Goal: Information Seeking & Learning: Learn about a topic

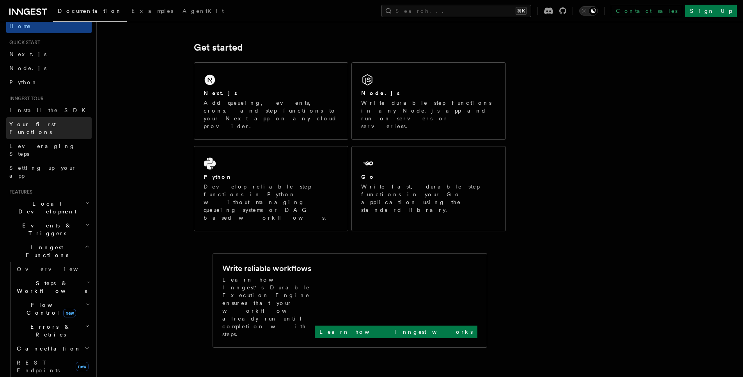
scroll to position [9, 0]
click at [61, 123] on link "Your first Functions" at bounding box center [48, 128] width 85 height 22
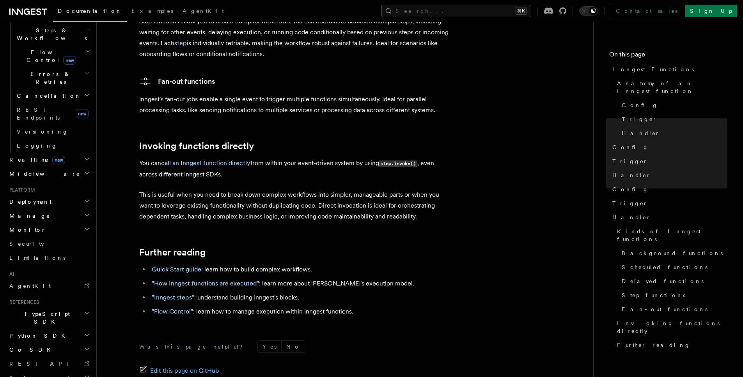
scroll to position [1536, 0]
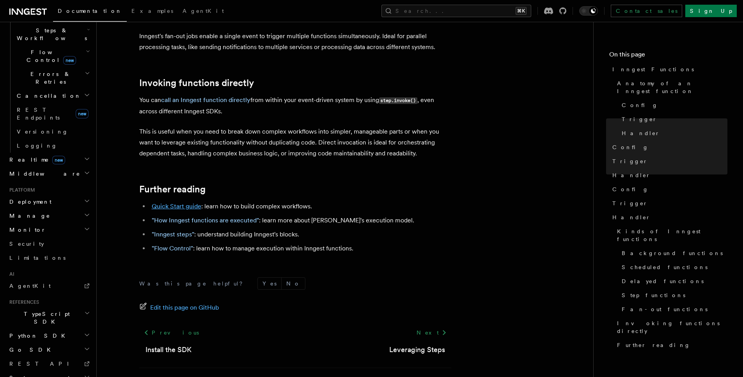
click at [182, 203] on link "Quick Start guide" at bounding box center [177, 206] width 50 height 7
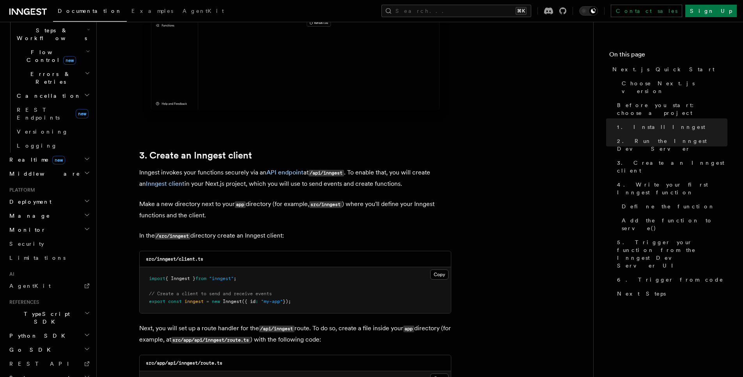
scroll to position [843, 0]
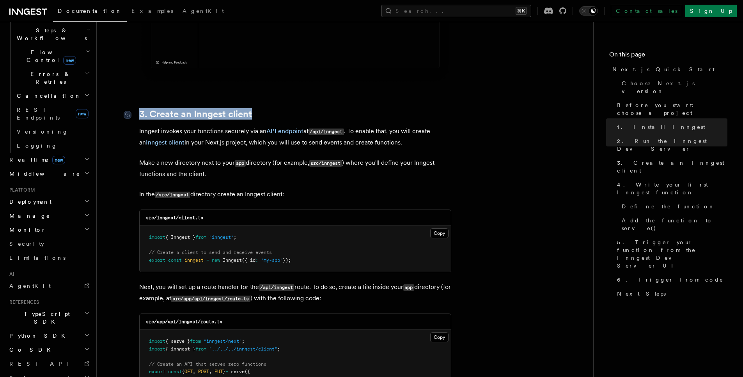
drag, startPoint x: 260, startPoint y: 113, endPoint x: 135, endPoint y: 114, distance: 125.5
click at [139, 114] on h2 "3. Create an Inngest client" at bounding box center [295, 114] width 312 height 11
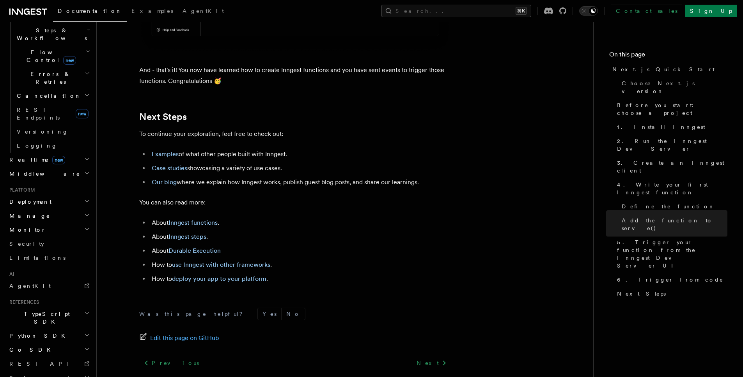
scroll to position [4878, 0]
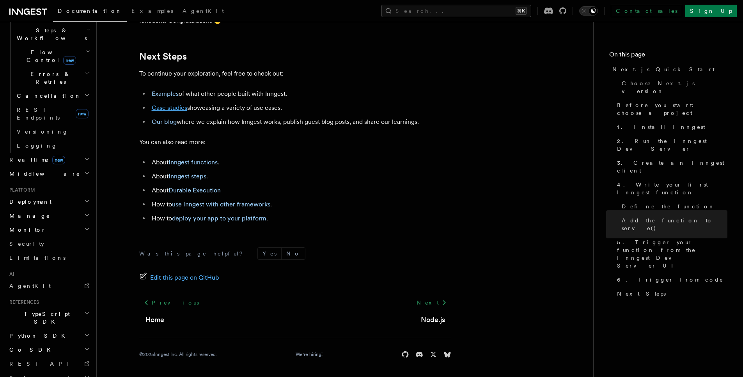
click at [173, 109] on link "Case studies" at bounding box center [169, 107] width 35 height 7
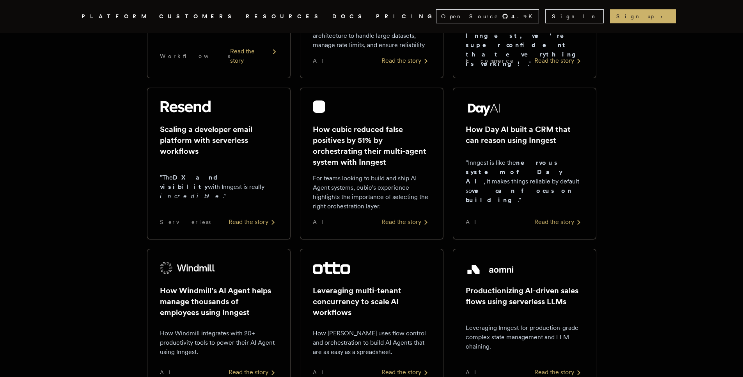
scroll to position [266, 0]
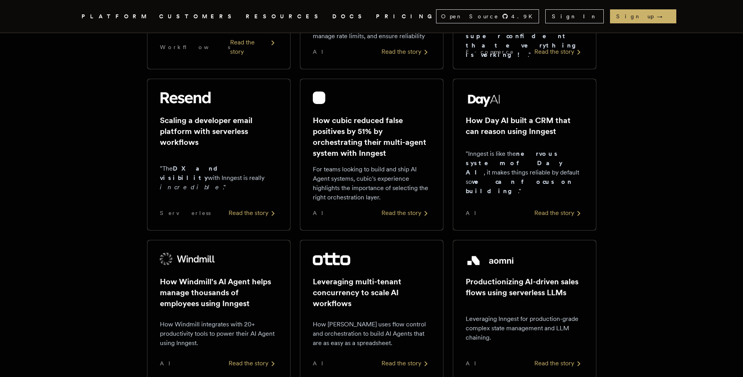
scroll to position [4878, 0]
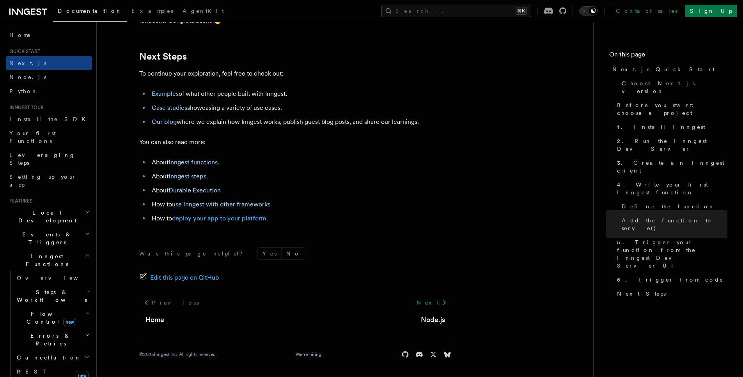
click at [243, 221] on link "deploy your app to your platform" at bounding box center [219, 218] width 94 height 7
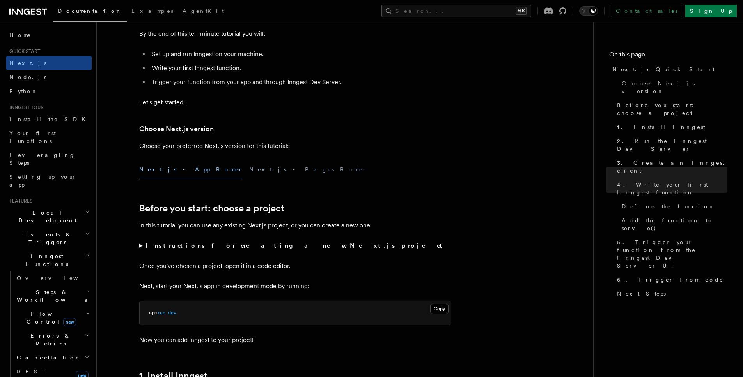
scroll to position [0, 0]
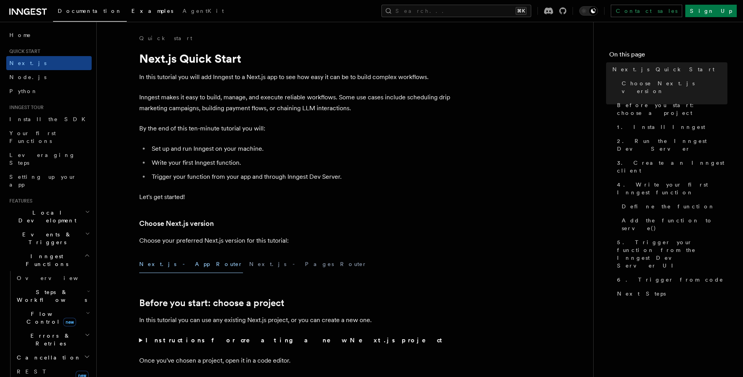
click at [127, 15] on link "Examples" at bounding box center [152, 11] width 51 height 19
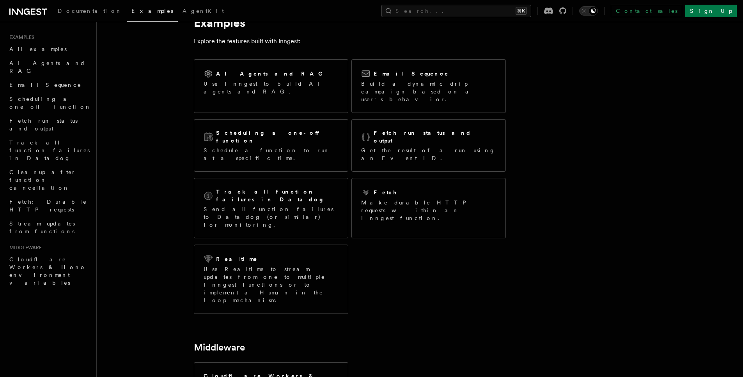
scroll to position [33, 0]
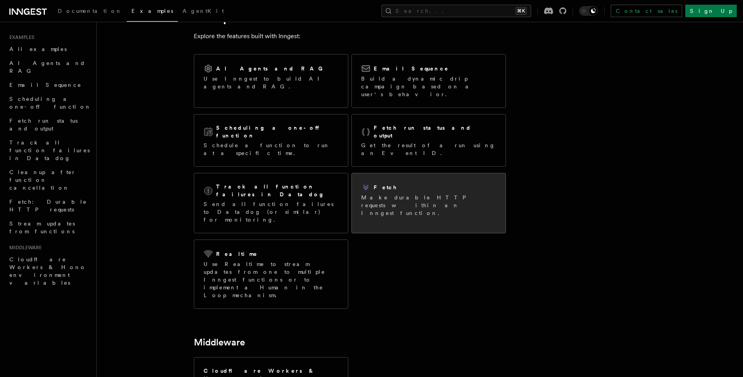
click at [379, 184] on h2 "Fetch" at bounding box center [385, 188] width 24 height 8
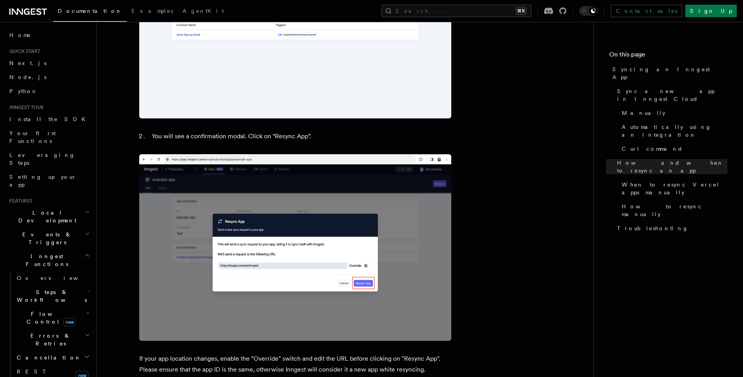
scroll to position [2043, 0]
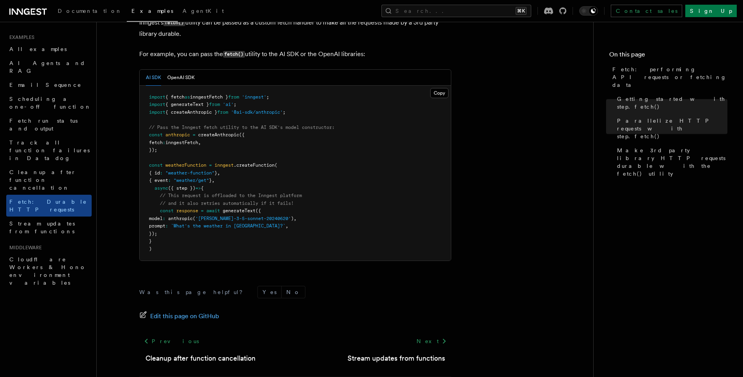
scroll to position [756, 0]
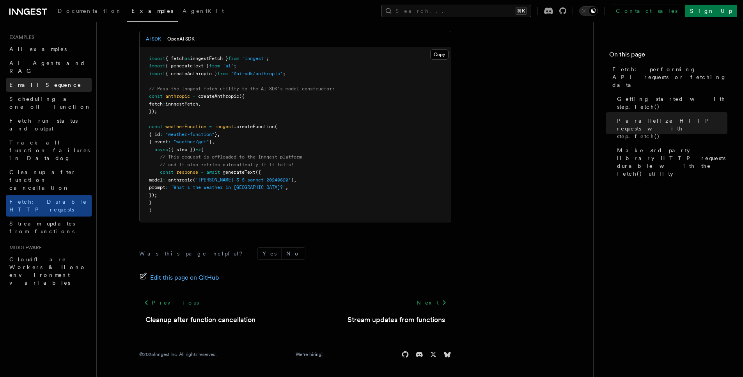
click at [42, 82] on span "Email Sequence" at bounding box center [45, 85] width 72 height 6
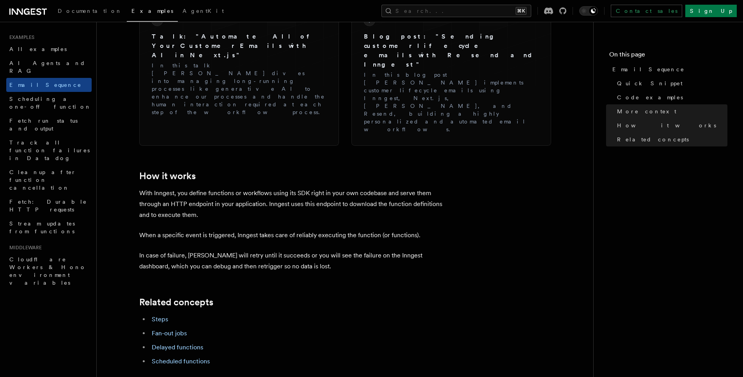
scroll to position [1137, 0]
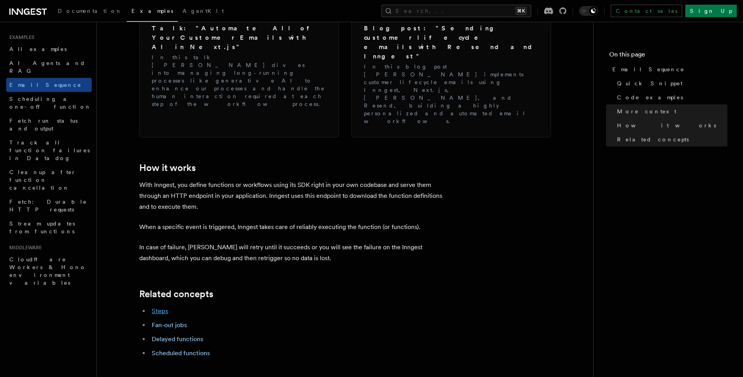
click at [161, 308] on link "Steps" at bounding box center [160, 311] width 16 height 7
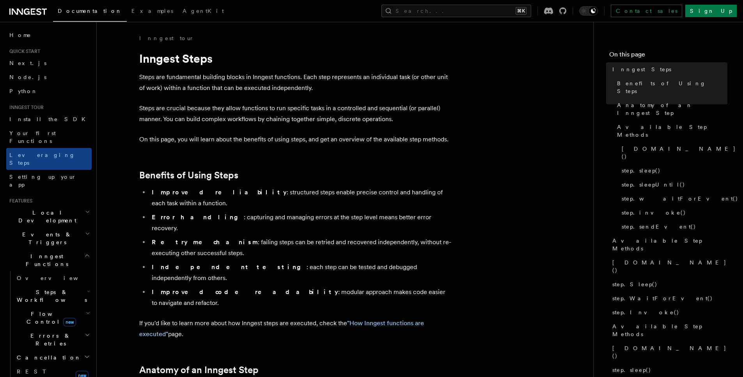
click at [63, 12] on span "Documentation" at bounding box center [90, 11] width 64 height 6
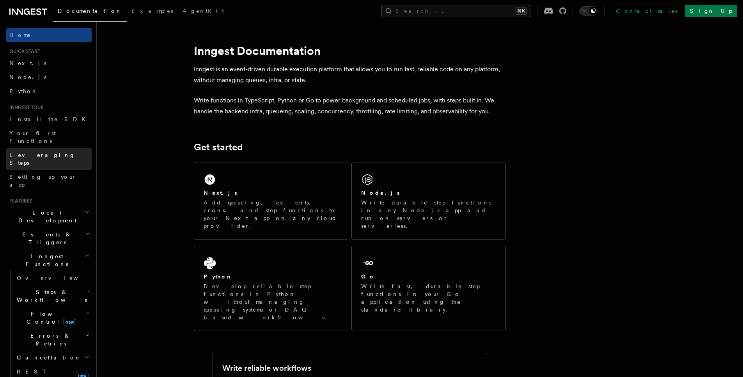
scroll to position [67, 0]
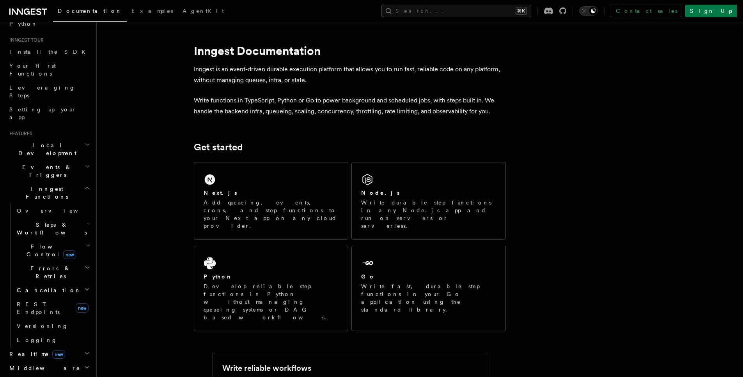
click at [84, 185] on icon "button" at bounding box center [87, 188] width 6 height 6
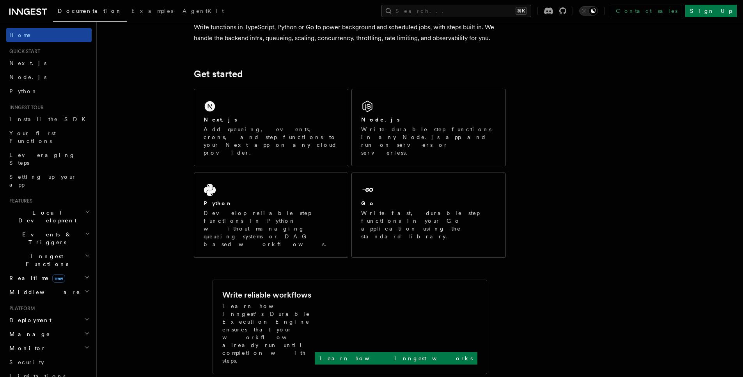
scroll to position [68, 0]
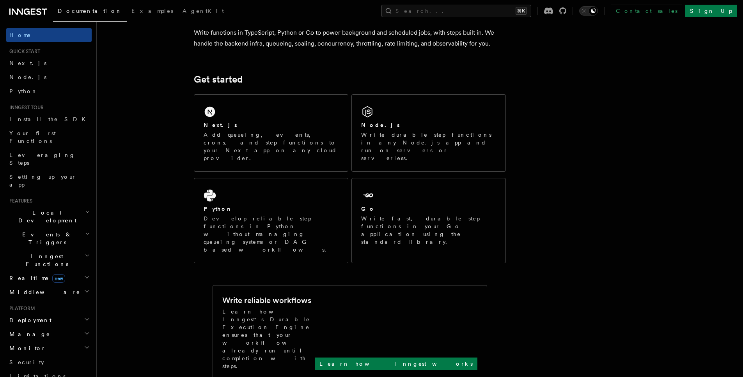
click at [72, 15] on link "Documentation" at bounding box center [90, 11] width 74 height 19
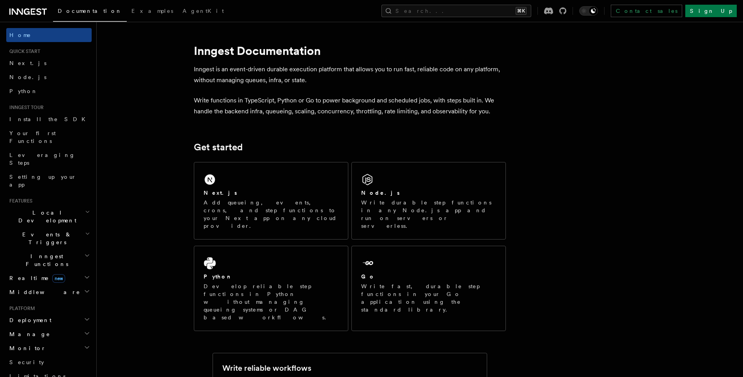
click at [39, 12] on icon at bounding box center [27, 11] width 37 height 9
click at [84, 253] on icon "button" at bounding box center [87, 256] width 6 height 6
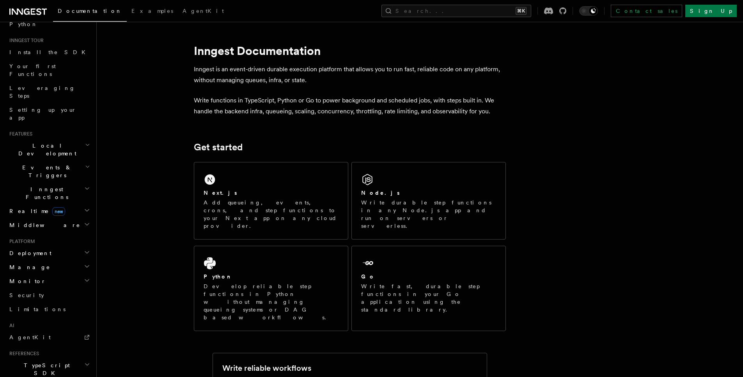
scroll to position [80, 0]
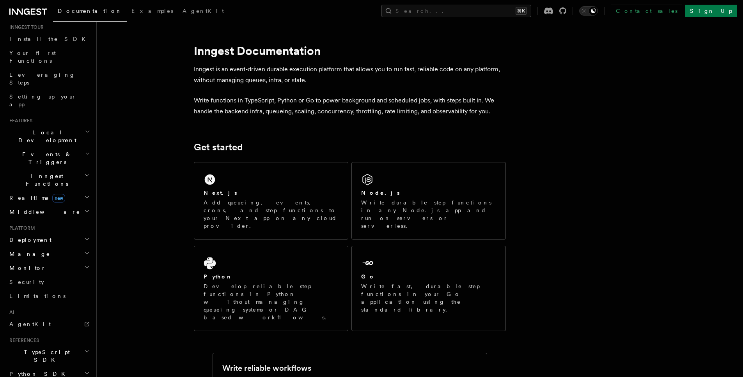
click at [77, 233] on h2 "Deployment" at bounding box center [48, 240] width 85 height 14
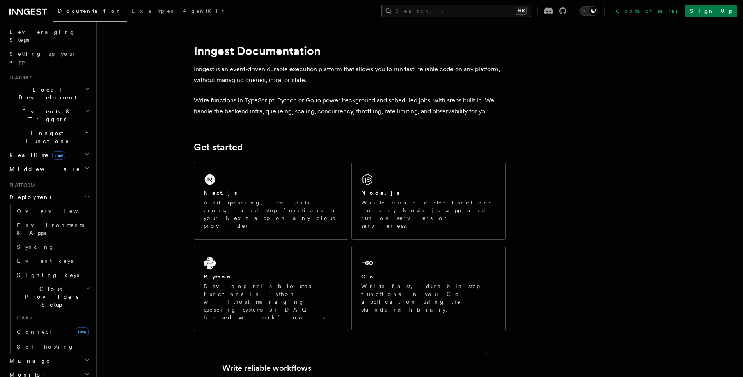
scroll to position [163, 0]
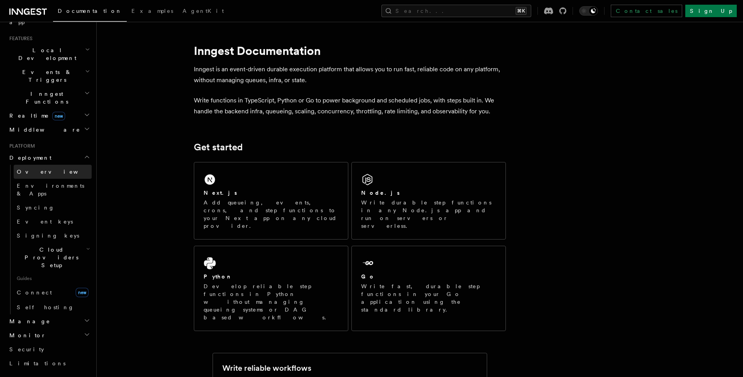
click at [46, 165] on link "Overview" at bounding box center [53, 172] width 78 height 14
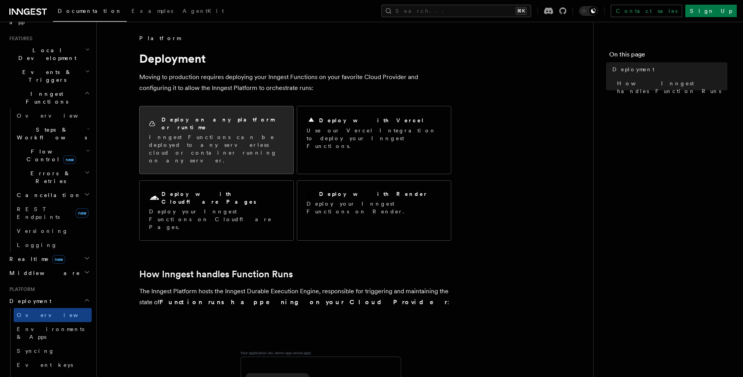
click at [234, 133] on p "Inngest Functions can be deployed to any serverless cloud or container running …" at bounding box center [216, 148] width 135 height 31
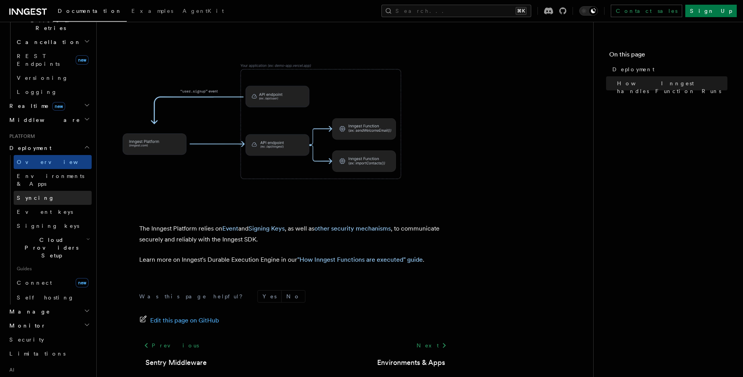
scroll to position [321, 0]
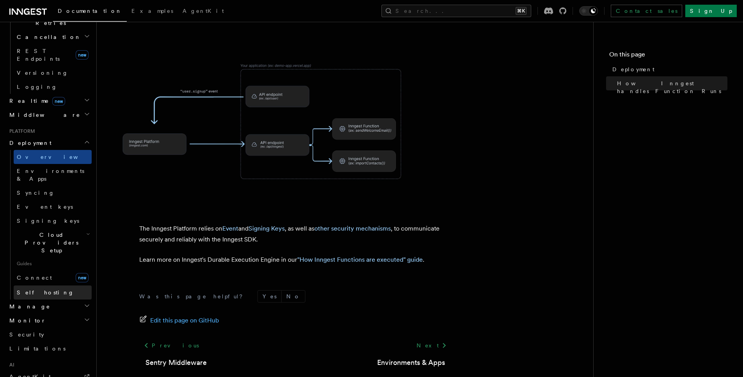
click at [49, 286] on link "Self hosting" at bounding box center [53, 293] width 78 height 14
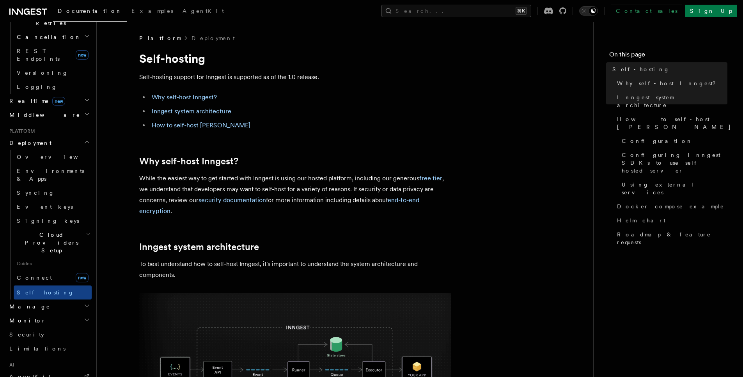
click at [57, 300] on h2 "Manage" at bounding box center [48, 307] width 85 height 14
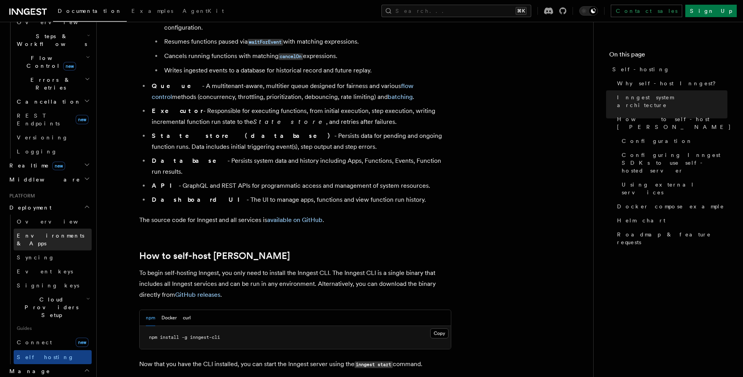
scroll to position [116, 0]
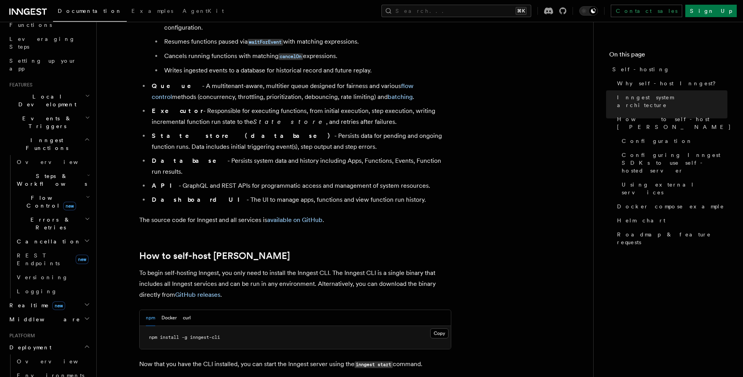
click at [53, 93] on span "Local Development" at bounding box center [45, 101] width 79 height 16
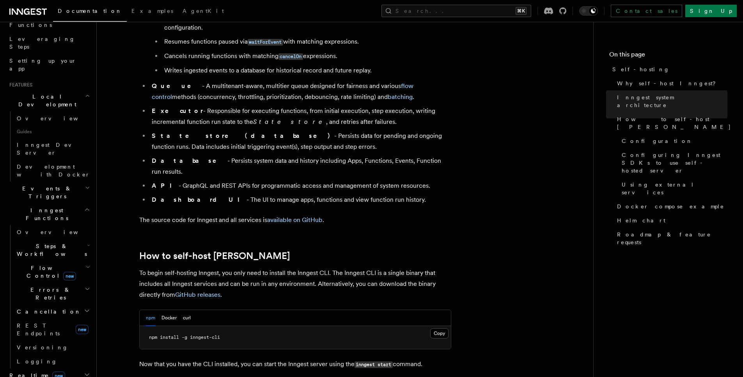
click at [53, 93] on span "Local Development" at bounding box center [45, 101] width 79 height 16
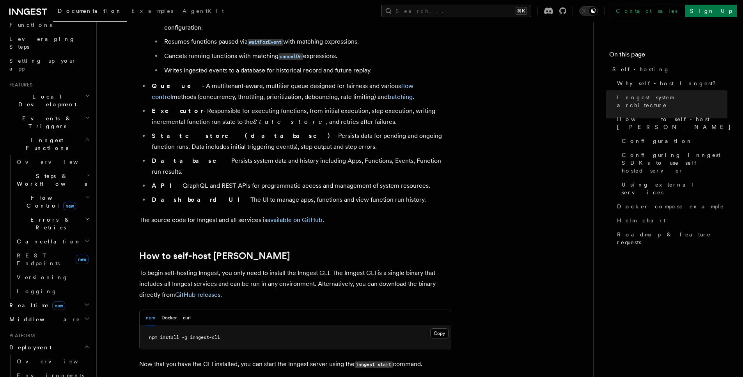
click at [53, 111] on h2 "Events & Triggers" at bounding box center [48, 122] width 85 height 22
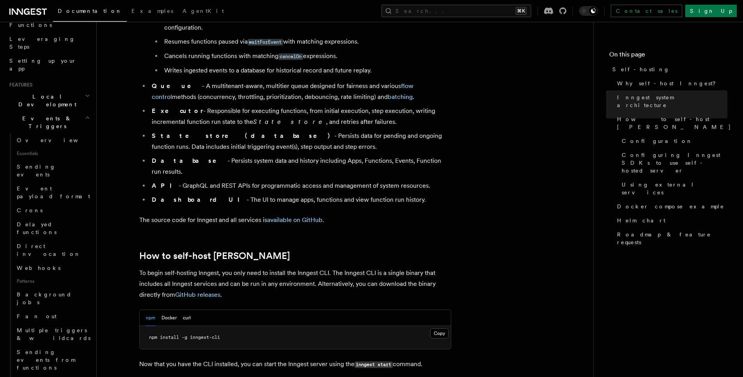
click at [53, 111] on h2 "Events & Triggers" at bounding box center [48, 122] width 85 height 22
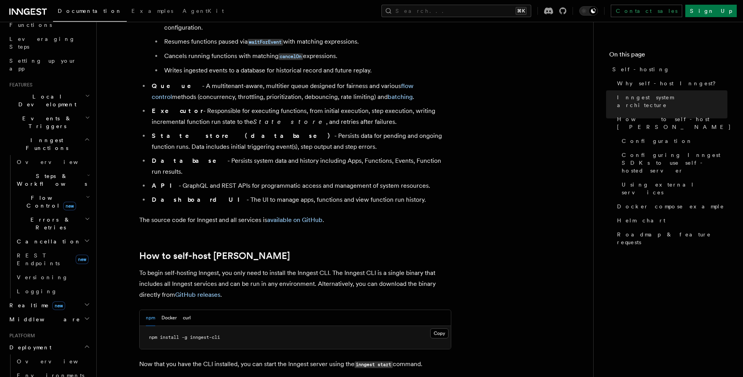
click at [51, 136] on span "Inngest Functions" at bounding box center [45, 144] width 78 height 16
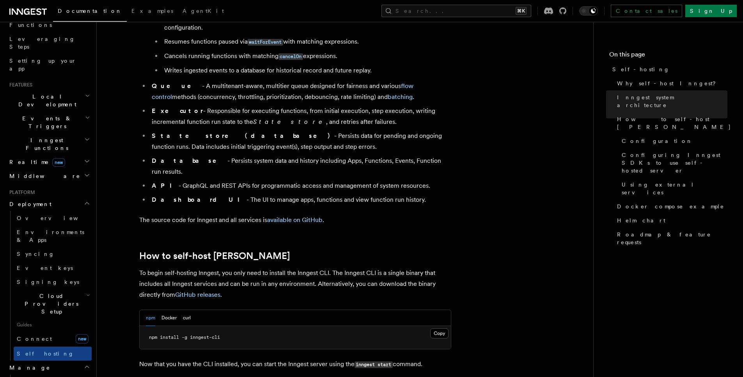
click at [62, 197] on h2 "Deployment" at bounding box center [48, 204] width 85 height 14
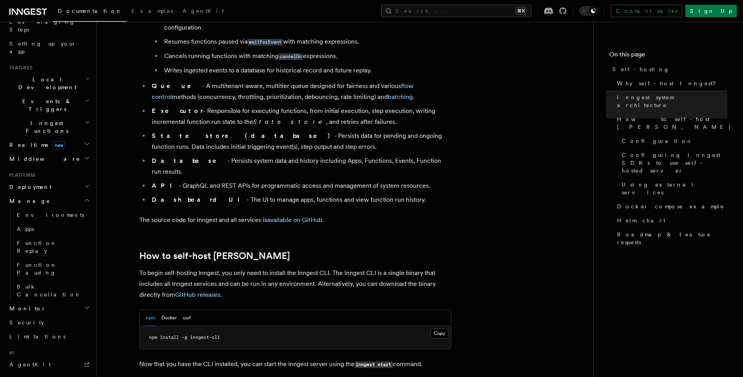
scroll to position [168, 0]
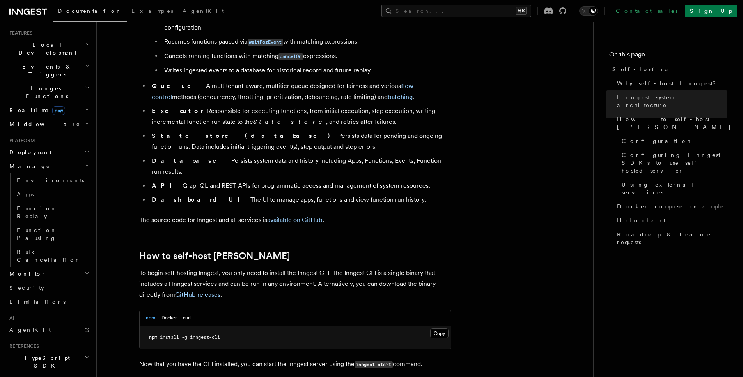
click at [30, 159] on h2 "Manage" at bounding box center [48, 166] width 85 height 14
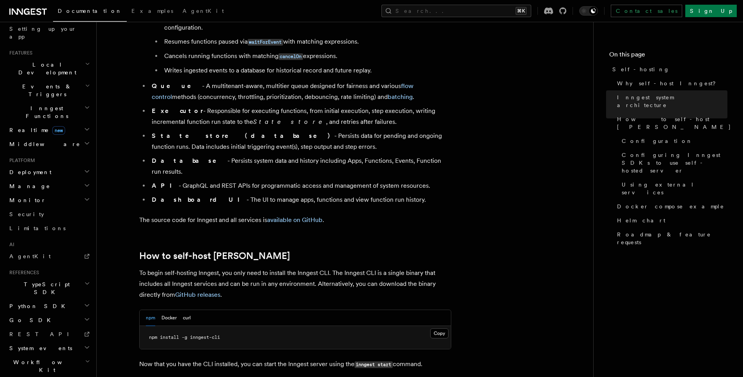
click at [58, 313] on h2 "Go SDK" at bounding box center [48, 320] width 85 height 14
click at [56, 327] on link "Reference" at bounding box center [53, 334] width 78 height 14
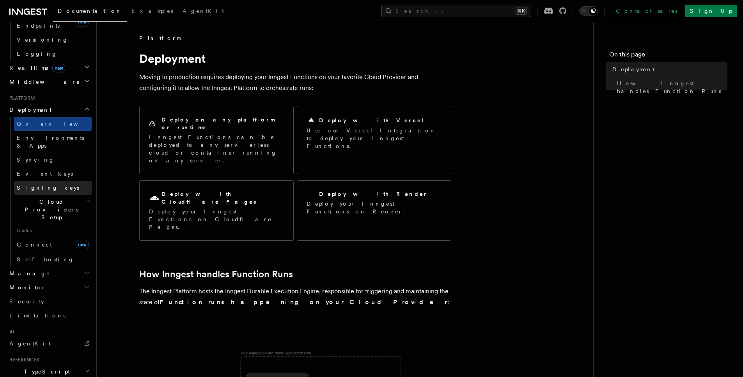
scroll to position [388, 0]
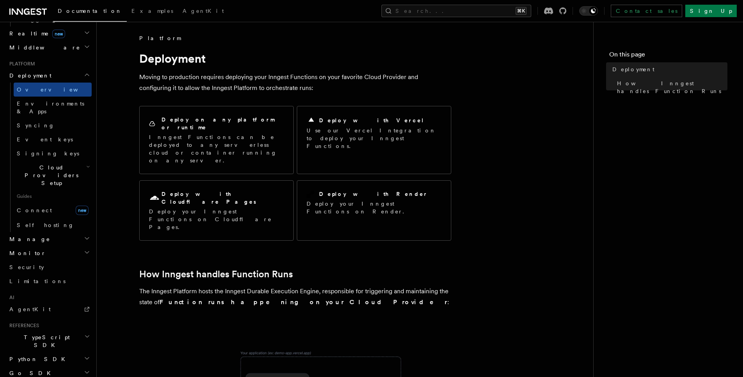
click at [83, 366] on h2 "Go SDK" at bounding box center [48, 373] width 85 height 14
click at [84, 356] on icon "button" at bounding box center [87, 359] width 6 height 6
click at [85, 358] on icon "button" at bounding box center [87, 359] width 4 height 2
click at [80, 331] on h2 "TypeScript SDK" at bounding box center [48, 342] width 85 height 22
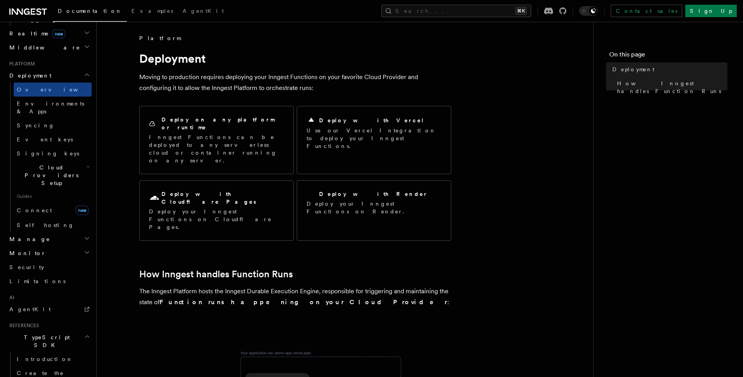
click at [80, 331] on h2 "TypeScript SDK" at bounding box center [48, 342] width 85 height 22
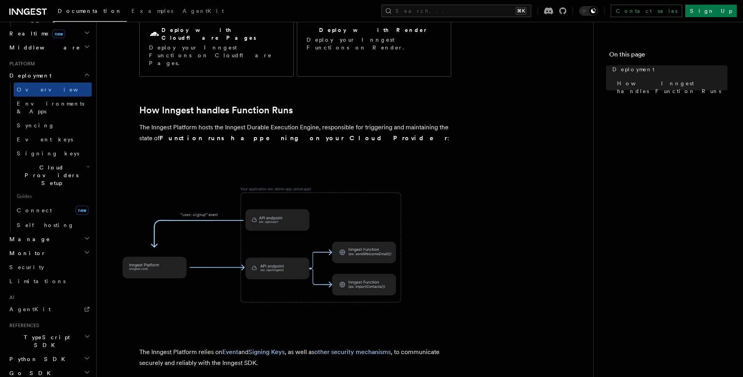
scroll to position [219, 0]
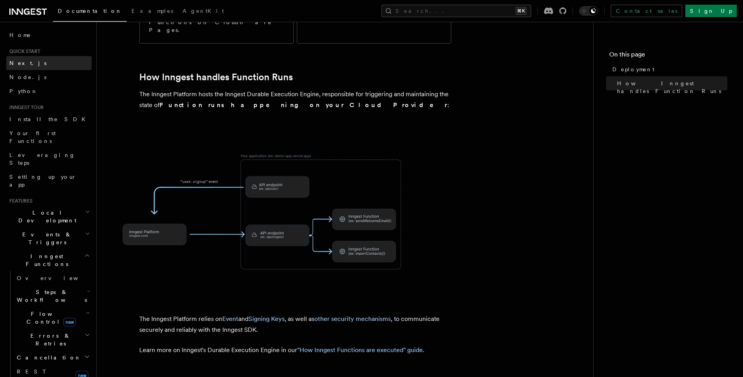
scroll to position [159, 0]
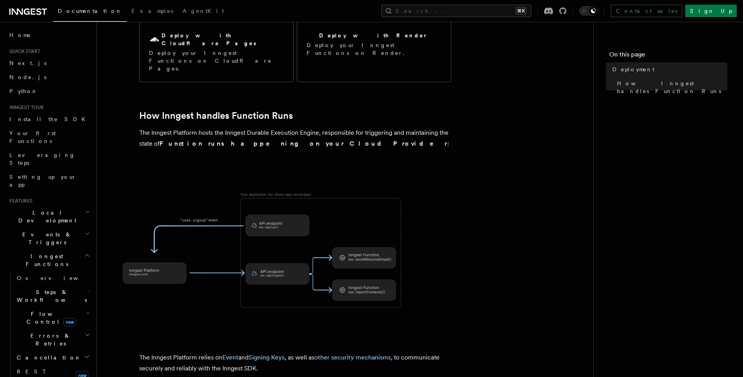
click at [78, 11] on span "Documentation" at bounding box center [90, 11] width 64 height 6
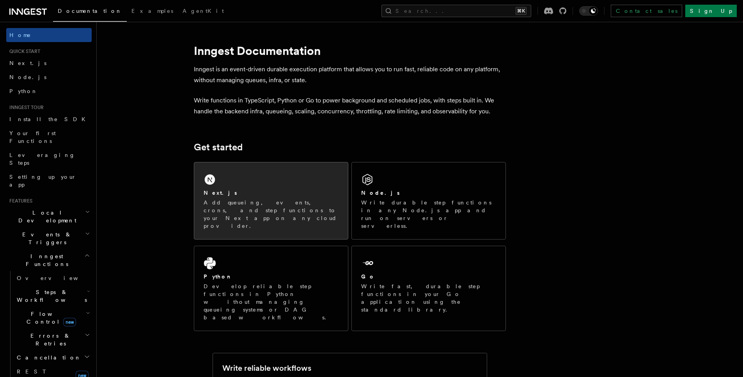
click at [296, 193] on div "Next.js" at bounding box center [271, 193] width 135 height 8
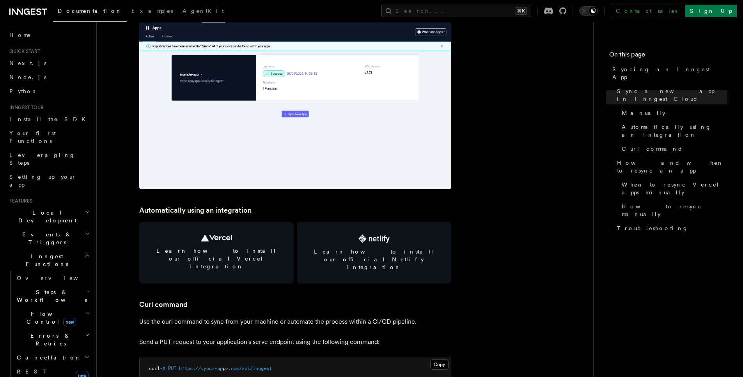
scroll to position [916, 0]
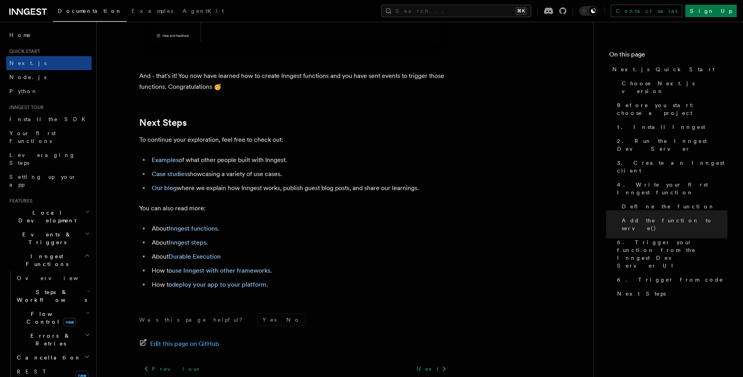
scroll to position [4825, 0]
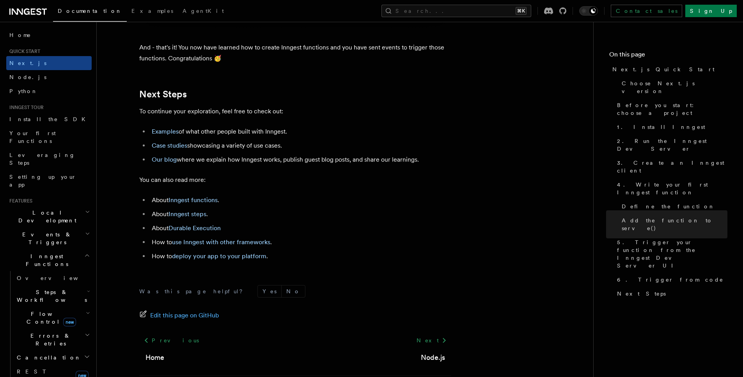
click at [50, 209] on span "Local Development" at bounding box center [45, 217] width 79 height 16
click at [56, 209] on span "Local Development" at bounding box center [45, 217] width 79 height 16
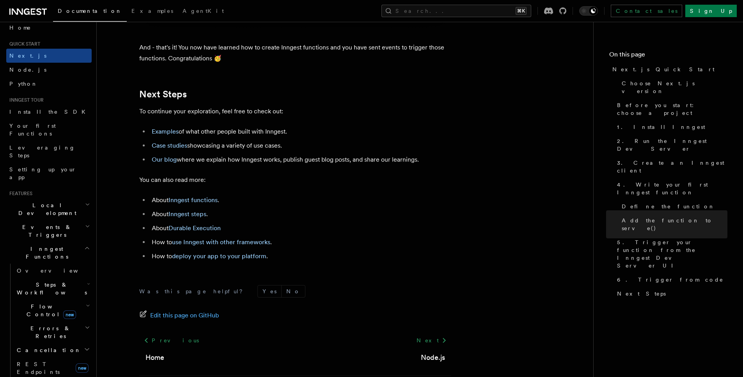
scroll to position [13, 0]
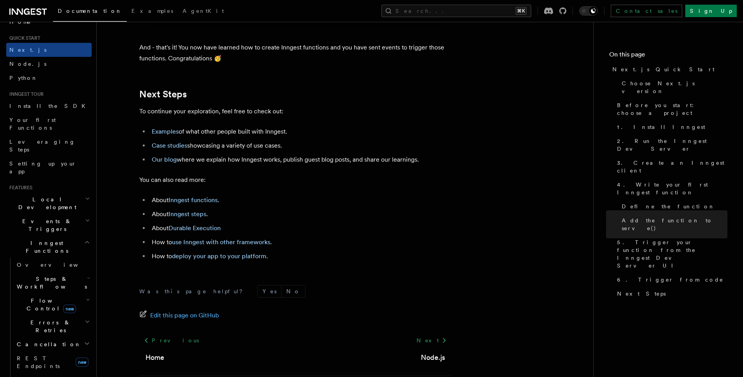
click at [68, 214] on h2 "Events & Triggers" at bounding box center [48, 225] width 85 height 22
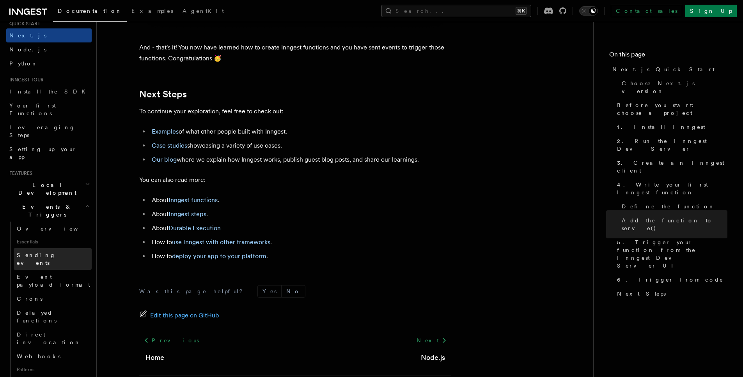
scroll to position [135, 0]
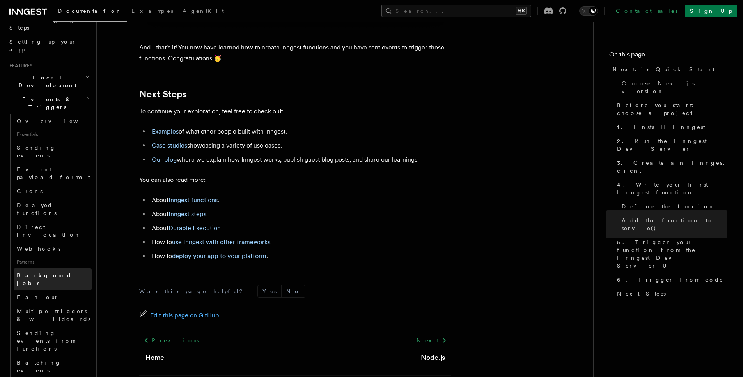
click at [58, 269] on link "Background jobs" at bounding box center [53, 280] width 78 height 22
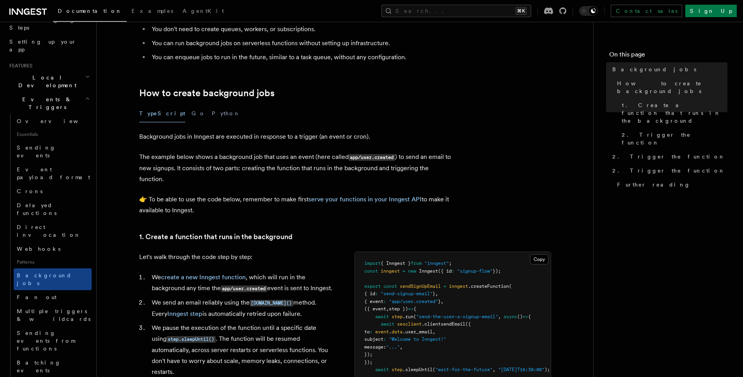
scroll to position [121, 0]
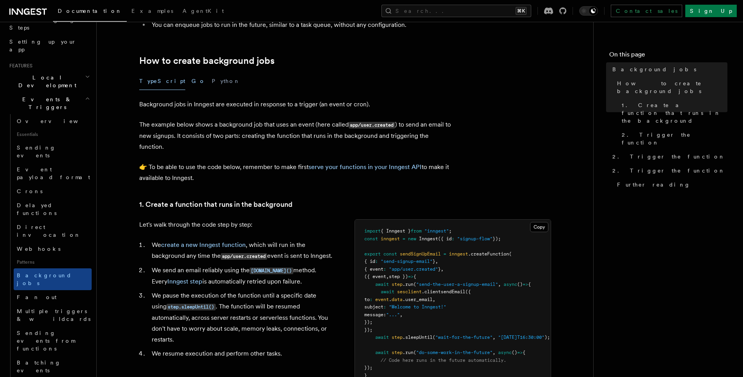
click at [191, 80] on button "Go" at bounding box center [198, 82] width 14 height 18
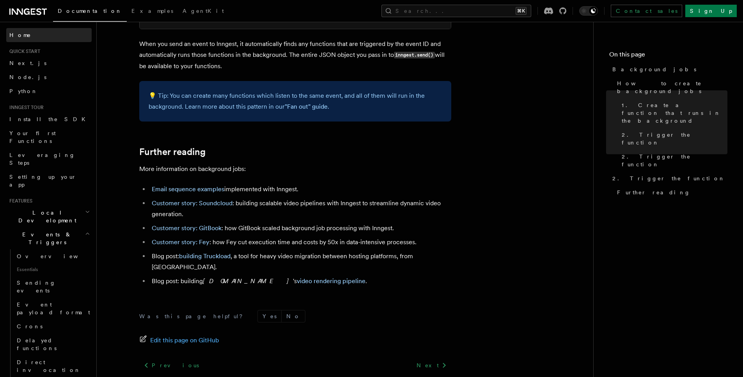
scroll to position [874, 0]
click at [85, 231] on icon "button" at bounding box center [87, 234] width 5 height 6
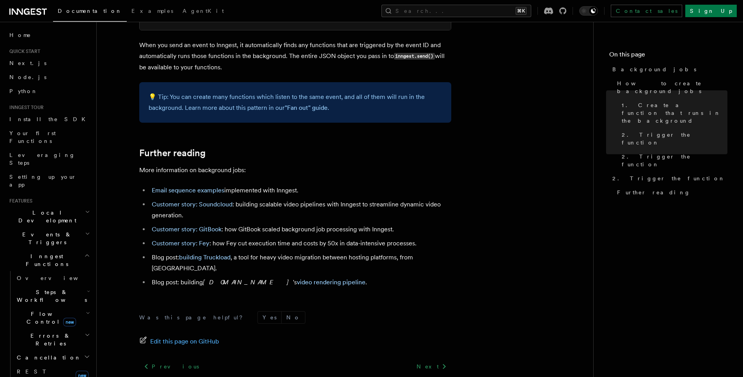
click at [84, 253] on icon "button" at bounding box center [87, 256] width 6 height 6
click at [85, 274] on header "Search... Documentation Examples AgentKit Home Quick start Next.js Node.js Pyth…" at bounding box center [48, 200] width 97 height 356
click at [84, 317] on icon "button" at bounding box center [87, 320] width 6 height 6
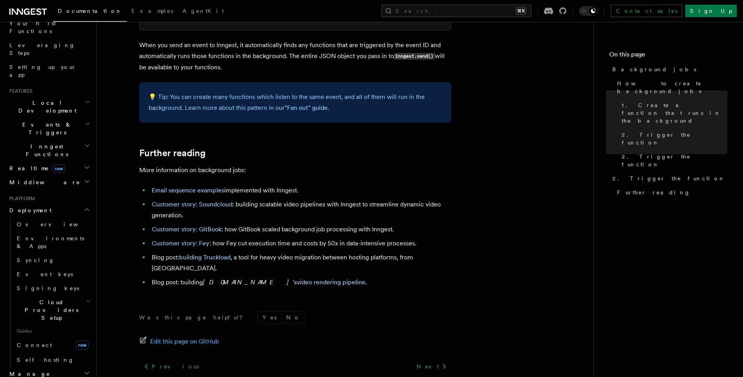
scroll to position [114, 0]
click at [74, 292] on h2 "Cloud Providers Setup" at bounding box center [53, 307] width 78 height 30
click at [43, 250] on link "Syncing" at bounding box center [53, 257] width 78 height 14
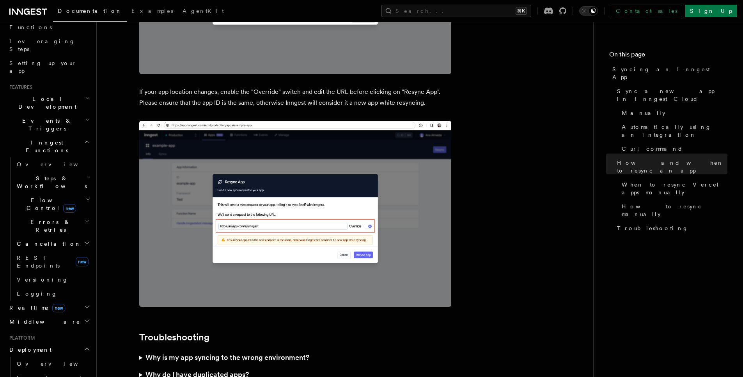
scroll to position [1866, 0]
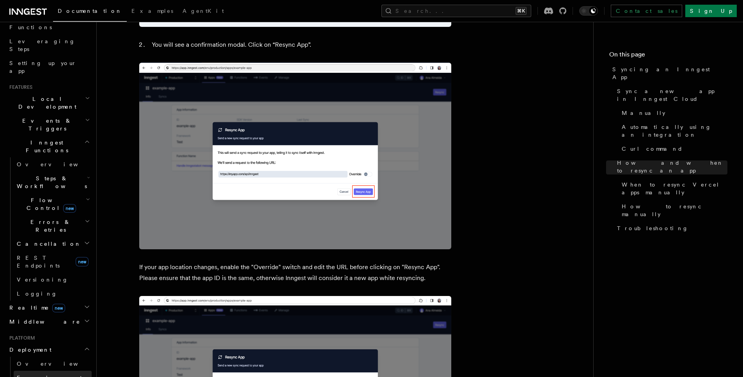
click at [62, 375] on span "Environments & Apps" at bounding box center [50, 382] width 67 height 14
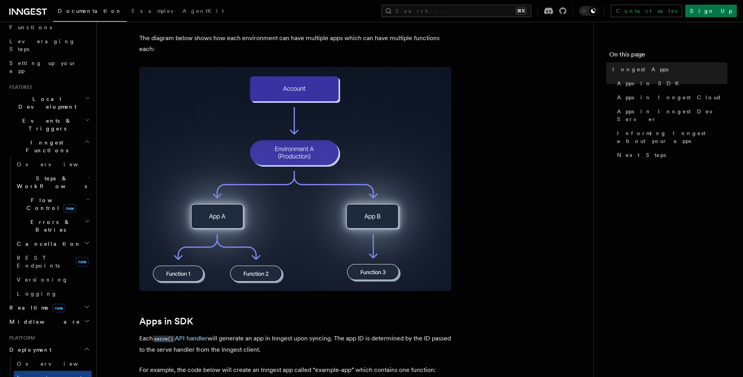
scroll to position [122, 0]
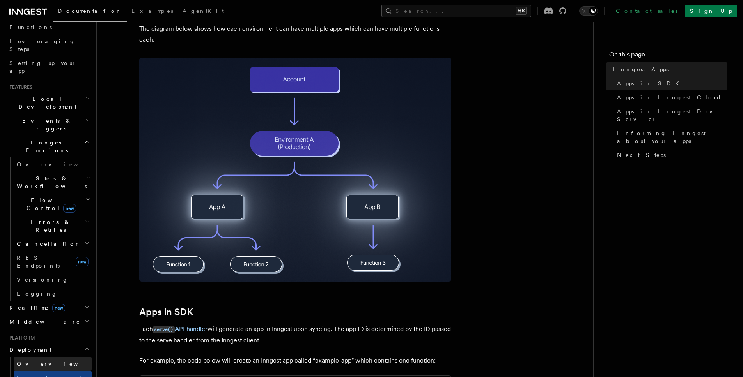
click at [53, 357] on link "Overview" at bounding box center [53, 364] width 78 height 14
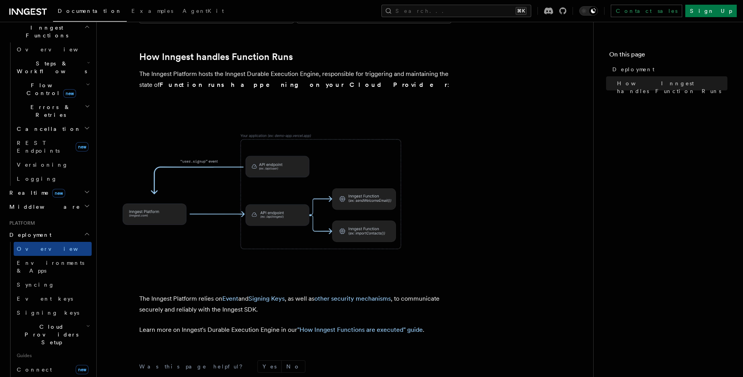
scroll to position [267, 0]
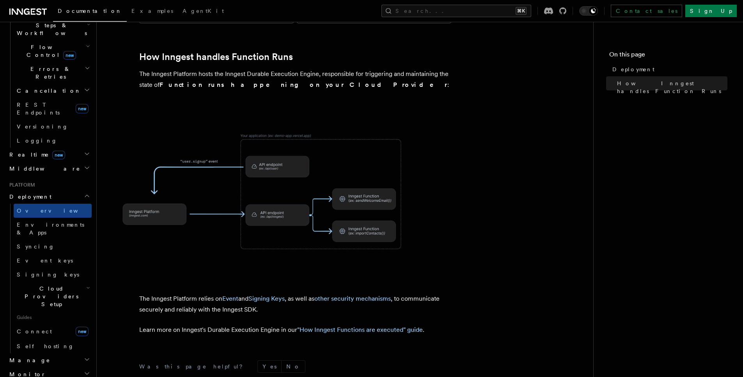
click at [57, 285] on span "Cloud Providers Setup" at bounding box center [50, 296] width 73 height 23
click at [56, 347] on link "Render" at bounding box center [56, 354] width 71 height 14
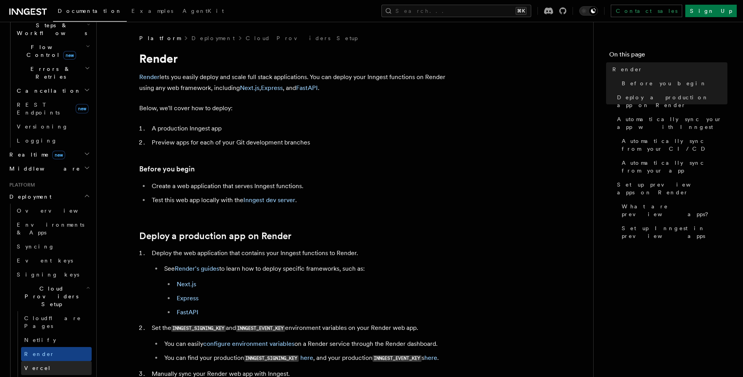
click at [56, 361] on link "Vercel" at bounding box center [56, 368] width 71 height 14
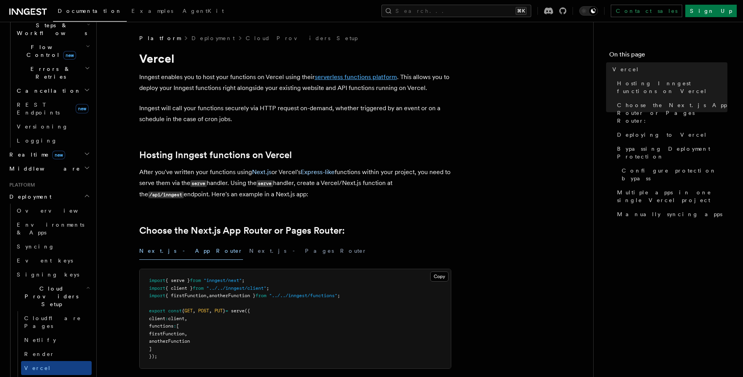
click at [347, 79] on link "serverless functions platform" at bounding box center [356, 76] width 82 height 7
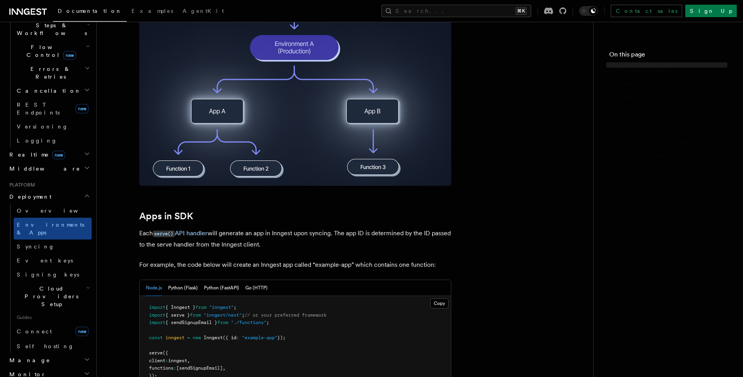
scroll to position [122, 0]
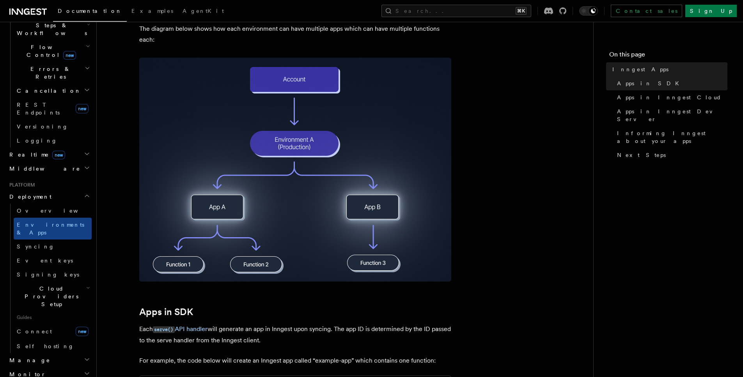
click at [64, 285] on span "Cloud Providers Setup" at bounding box center [50, 296] width 73 height 23
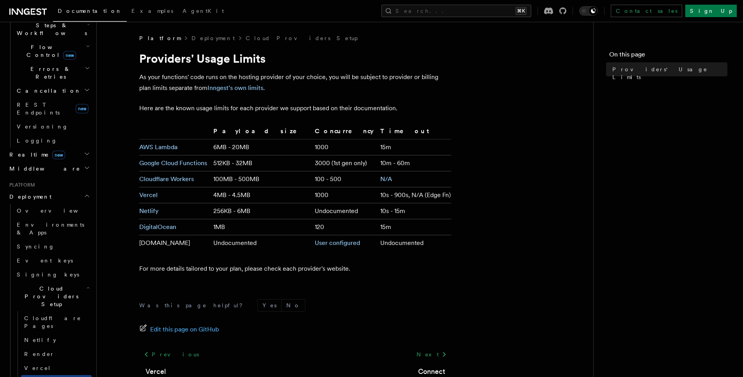
click at [34, 15] on icon at bounding box center [27, 11] width 37 height 9
